Goal: Task Accomplishment & Management: Use online tool/utility

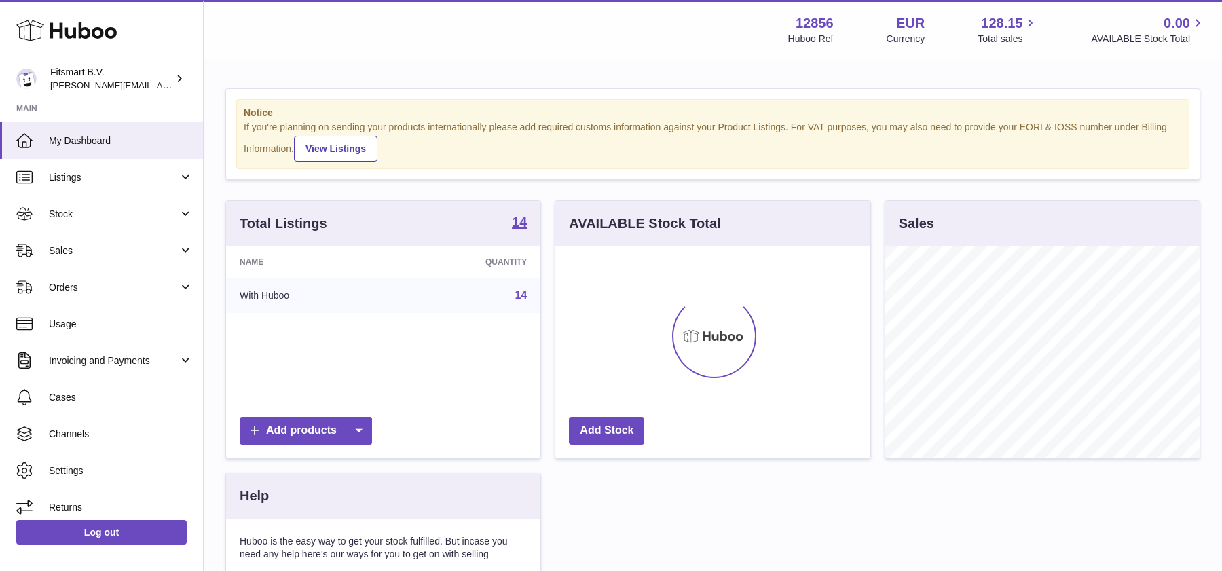
scroll to position [211, 314]
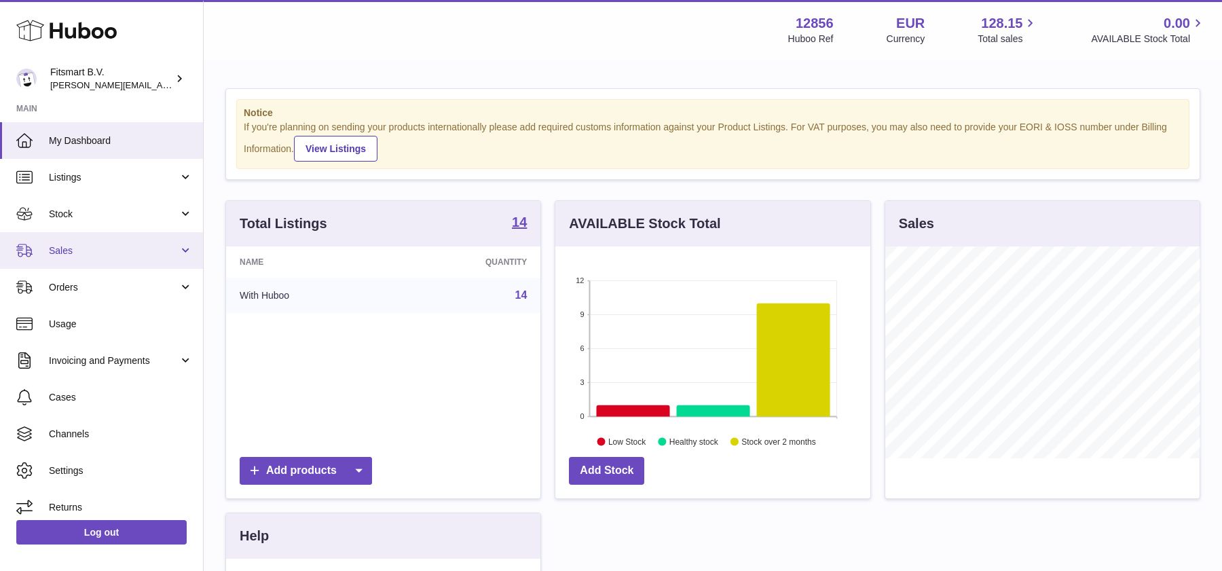
click at [52, 255] on span "Sales" at bounding box center [114, 250] width 130 height 13
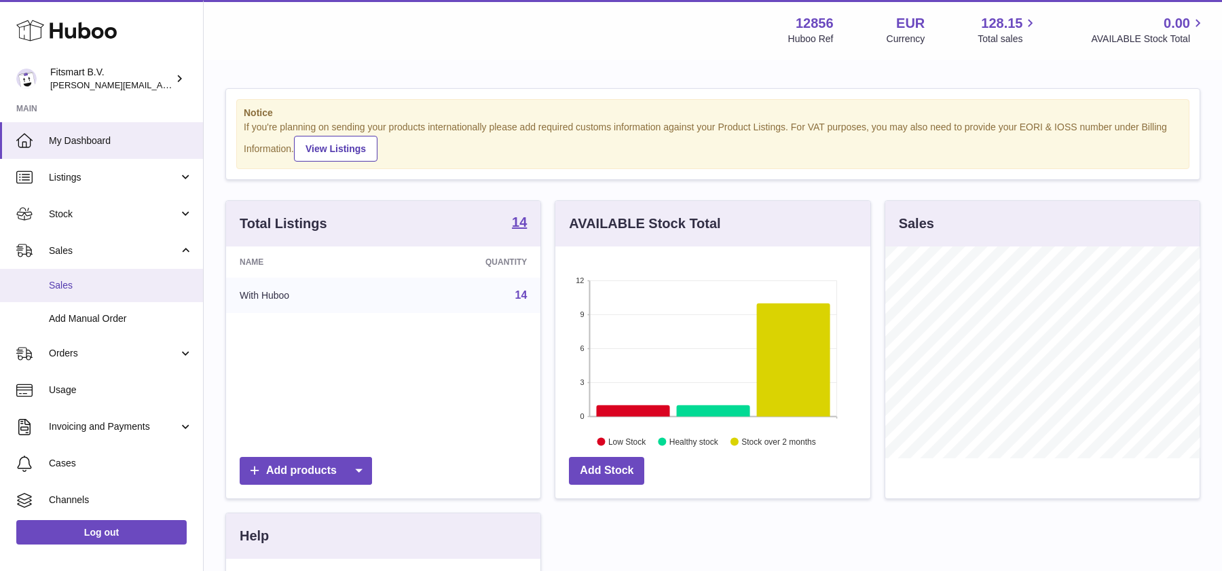
click at [89, 274] on link "Sales" at bounding box center [101, 285] width 203 height 33
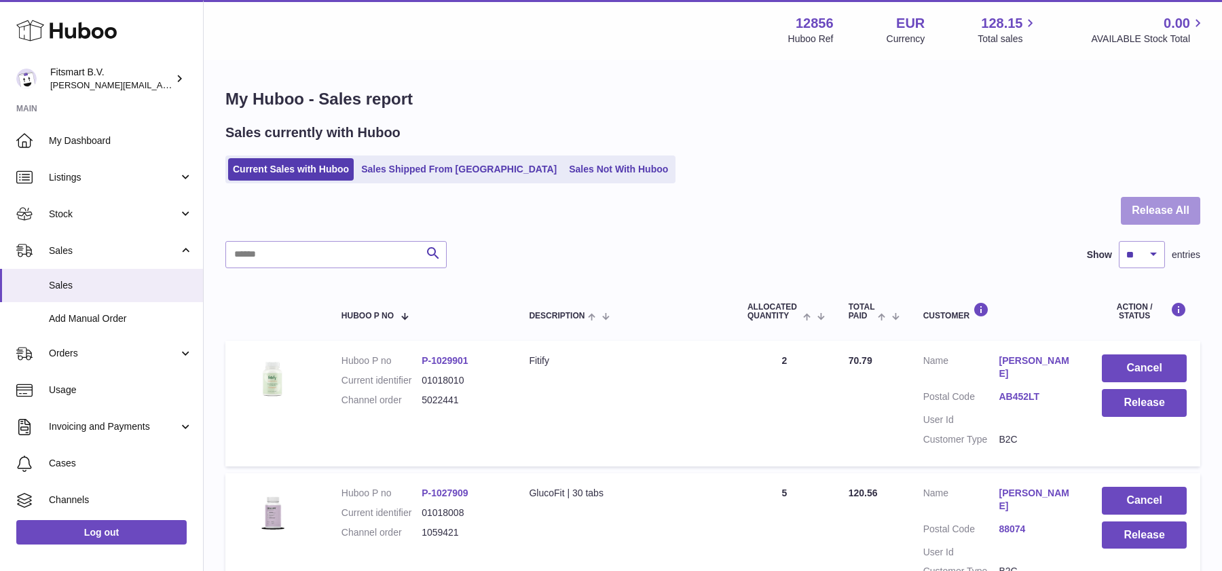
click at [1161, 200] on button "Release All" at bounding box center [1160, 211] width 79 height 28
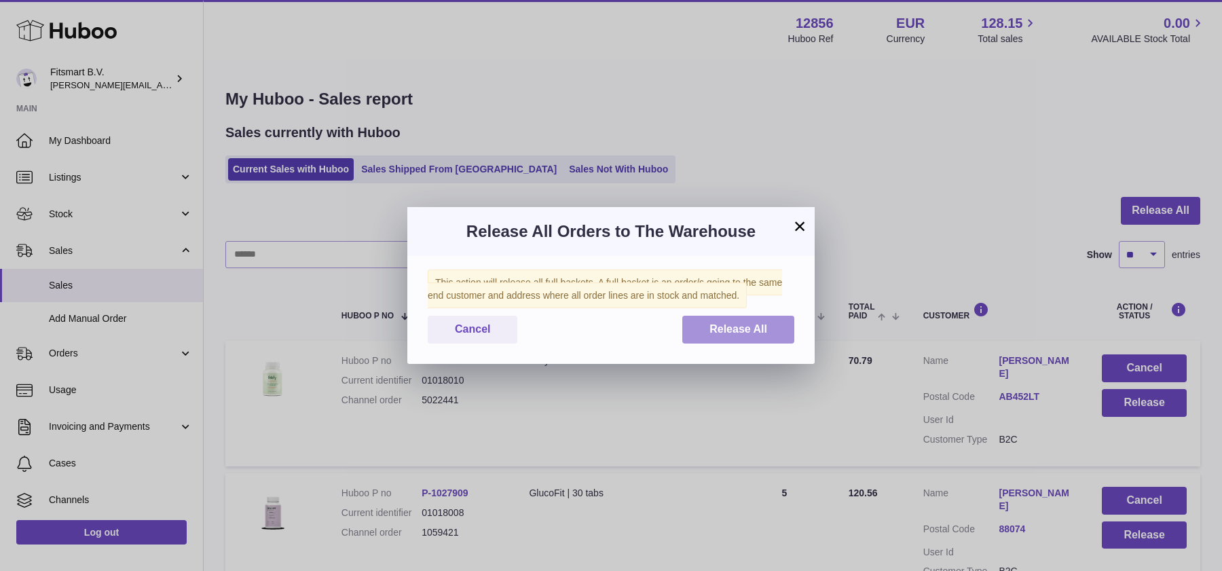
click at [710, 324] on span "Release All" at bounding box center [739, 329] width 58 height 12
